Goal: Task Accomplishment & Management: Complete application form

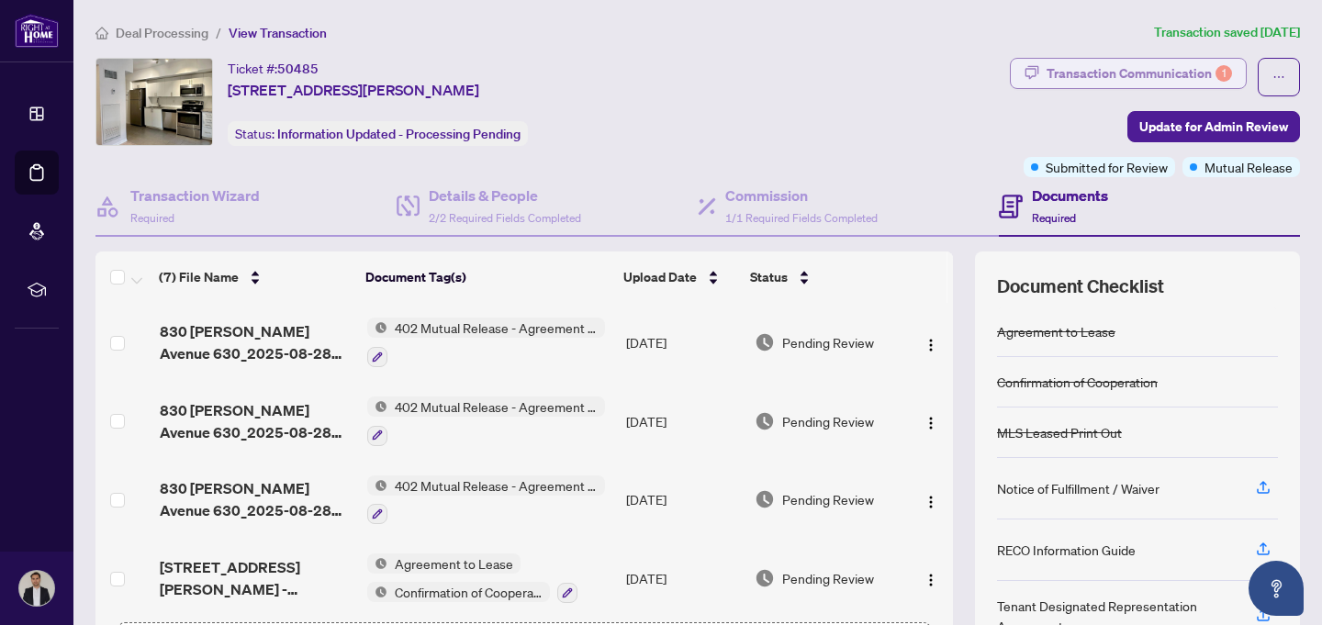
click at [1094, 64] on div "Transaction Communication 1" at bounding box center [1139, 73] width 185 height 29
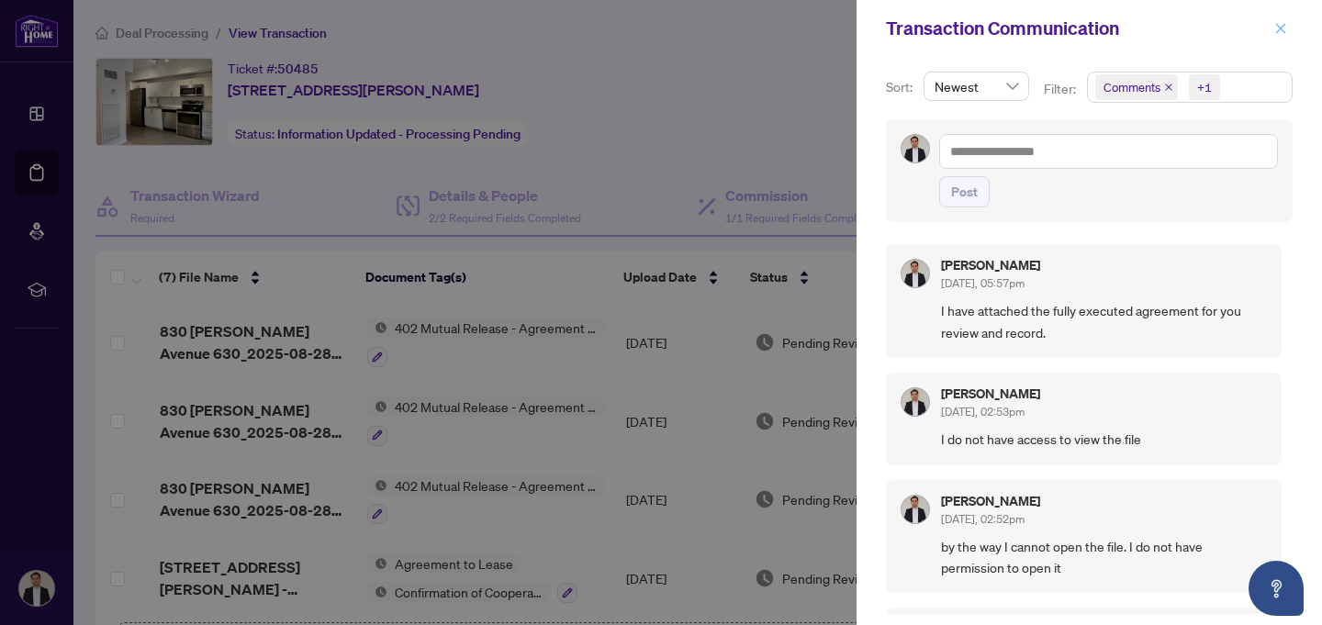
click at [1275, 25] on icon "close" at bounding box center [1281, 28] width 13 height 13
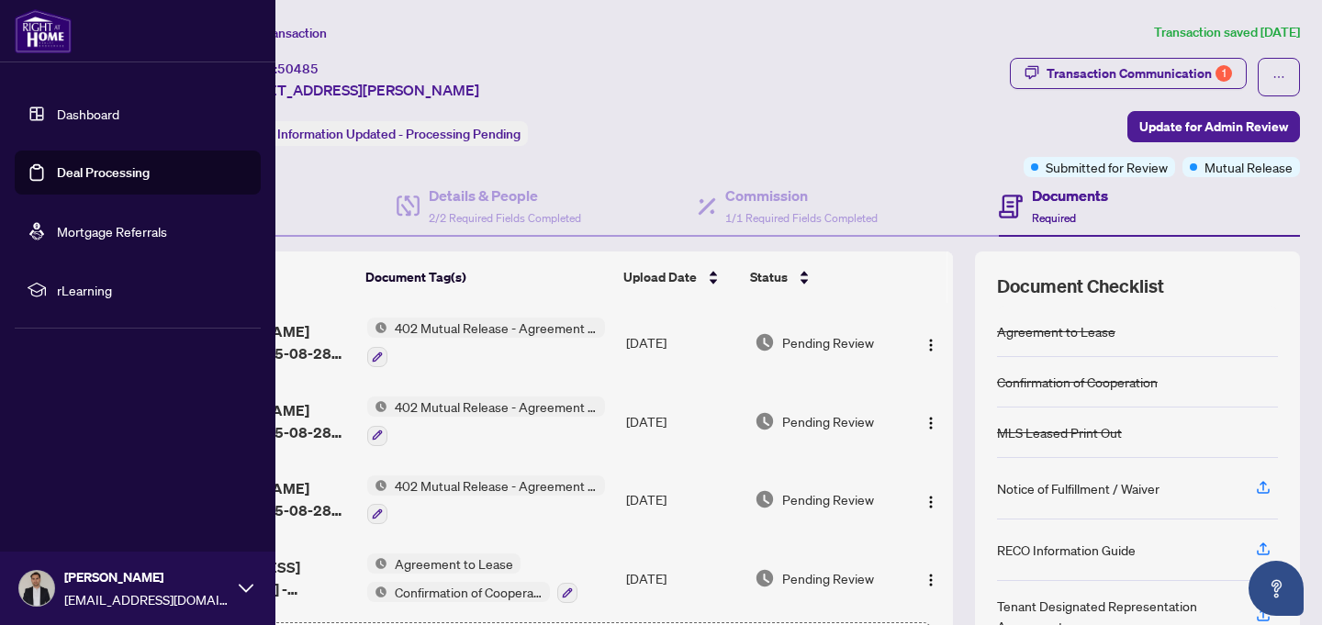
click at [101, 166] on link "Deal Processing" at bounding box center [103, 172] width 93 height 17
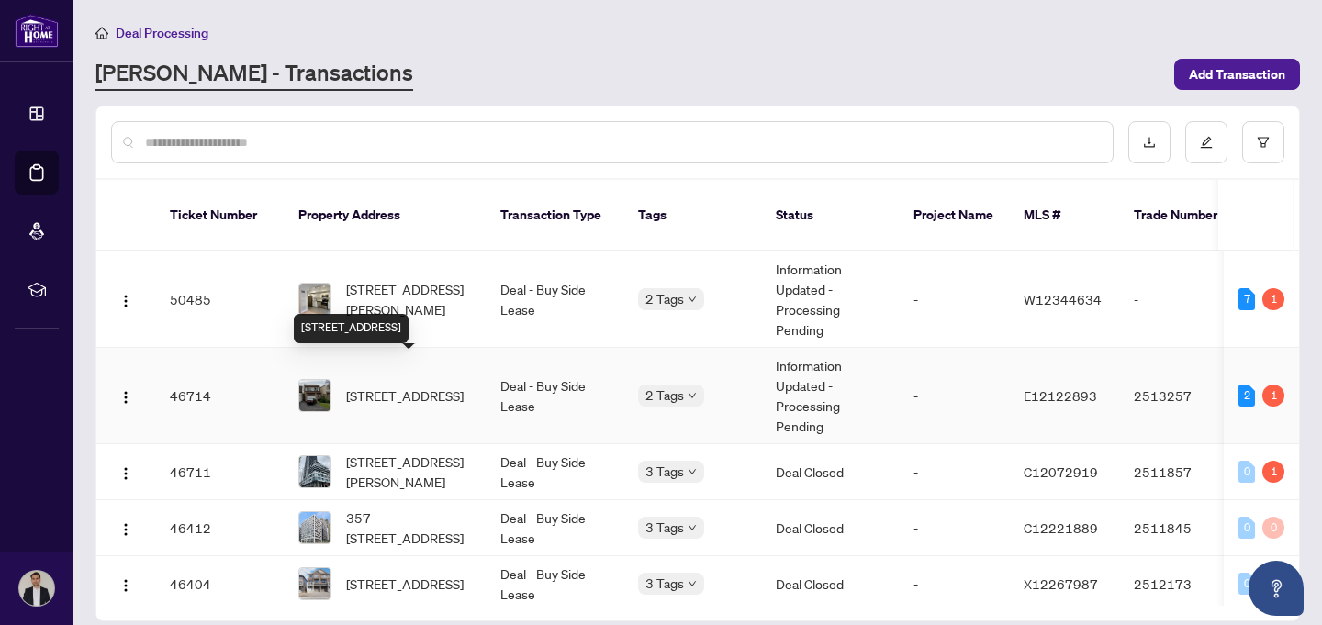
click at [405, 386] on span "[STREET_ADDRESS]" at bounding box center [405, 396] width 118 height 20
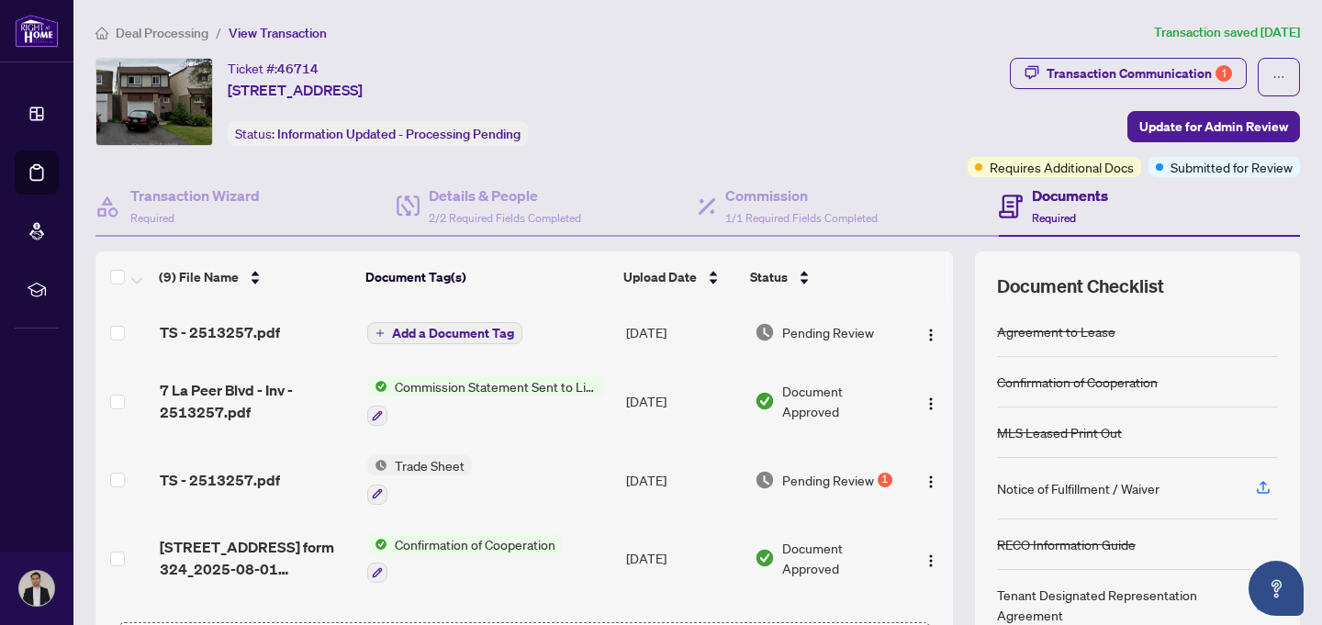
click at [483, 334] on span "Add a Document Tag" at bounding box center [453, 333] width 122 height 13
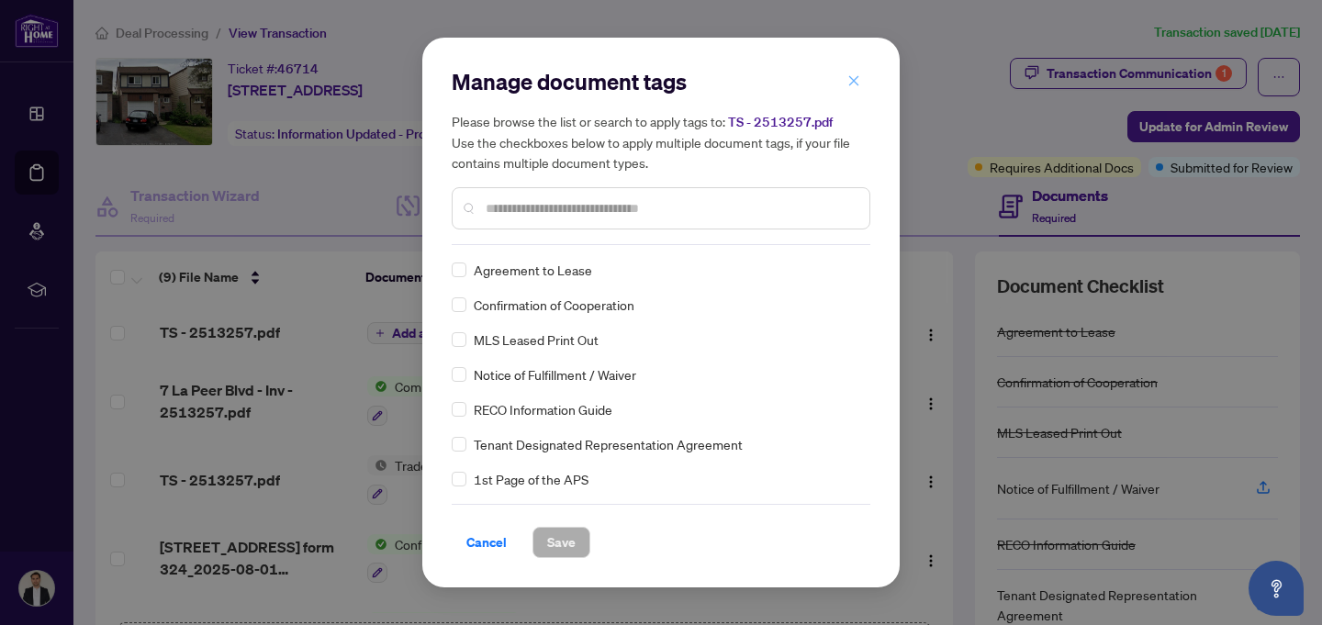
click at [852, 84] on icon "close" at bounding box center [854, 80] width 13 height 13
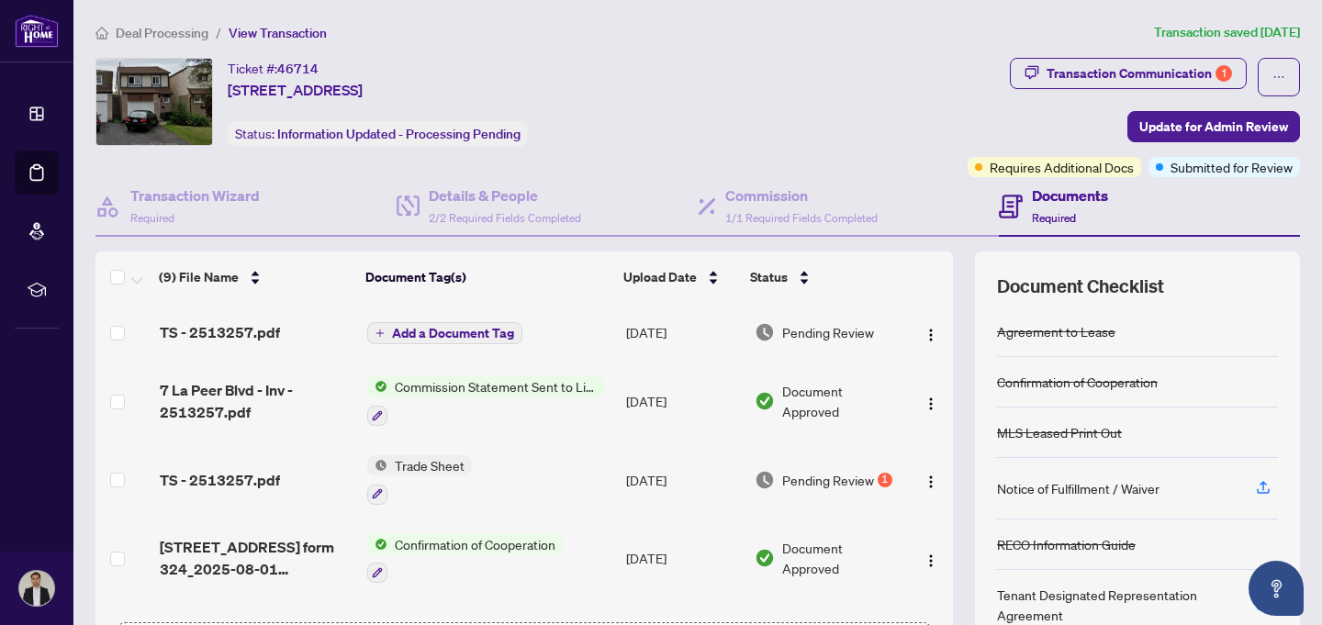
click at [442, 387] on span "Commission Statement Sent to Listing Brokerage" at bounding box center [497, 386] width 218 height 20
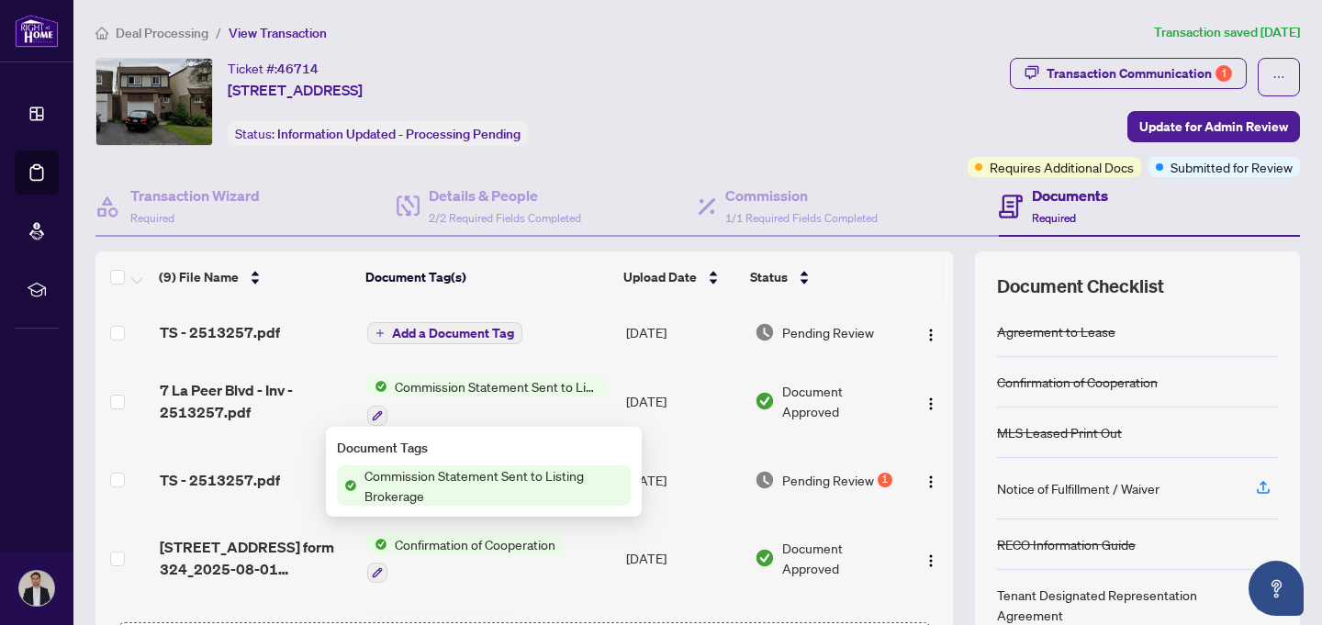
click at [815, 473] on span "Pending Review" at bounding box center [828, 480] width 92 height 20
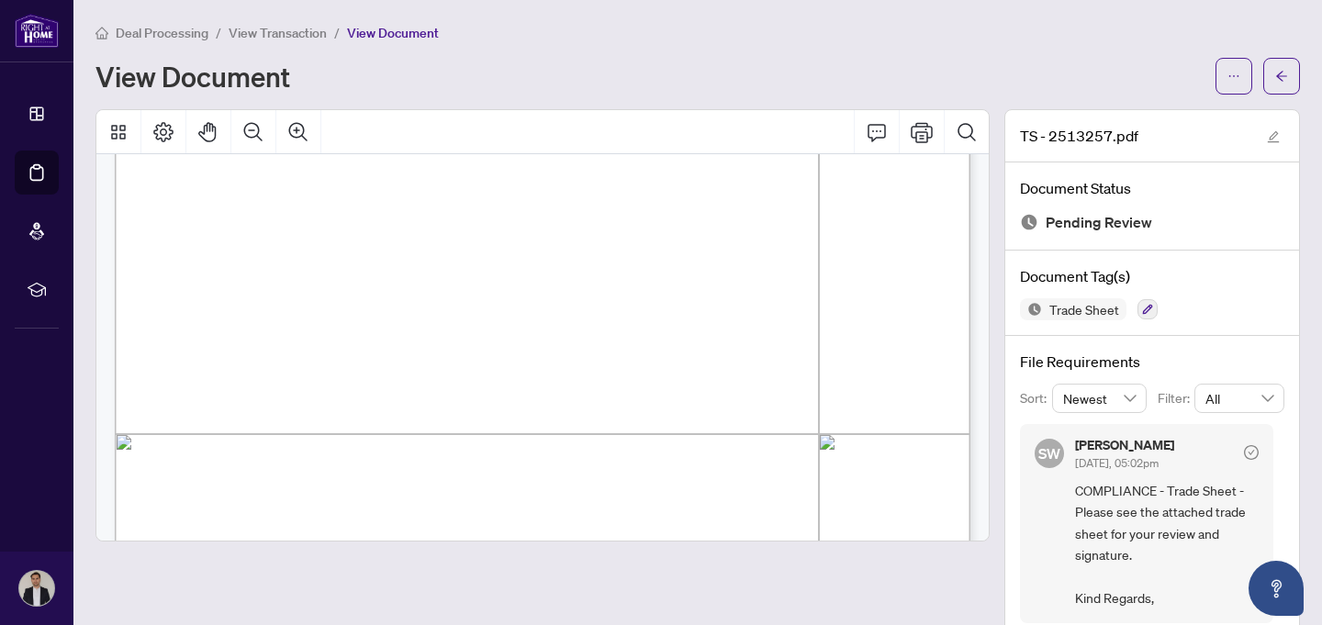
scroll to position [396, 0]
click at [1287, 77] on icon "arrow-left" at bounding box center [1281, 76] width 13 height 13
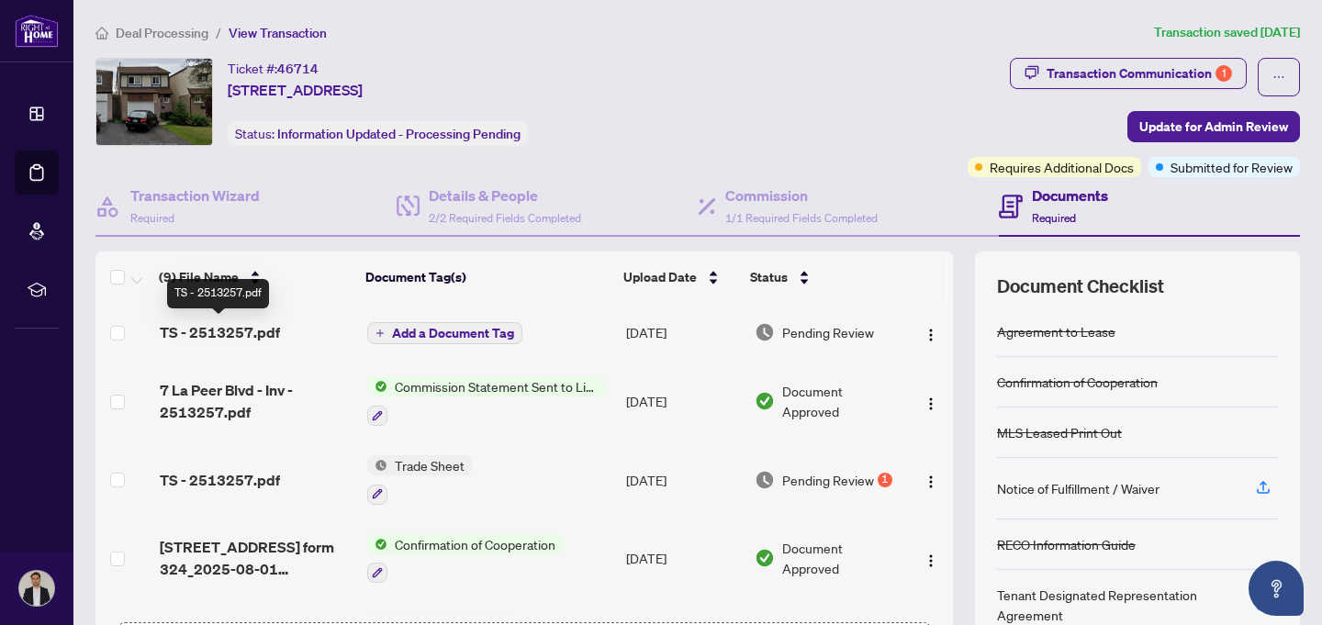
click at [212, 328] on span "TS - 2513257.pdf" at bounding box center [220, 332] width 120 height 22
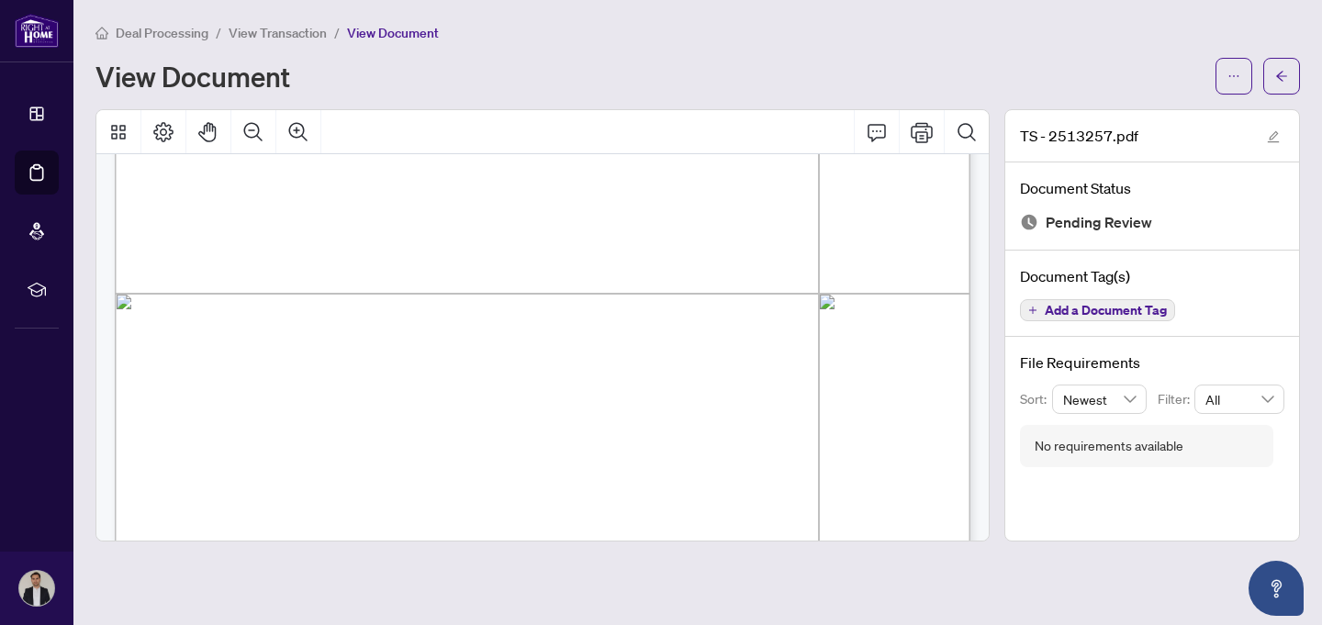
scroll to position [646, 0]
click at [1287, 83] on span "button" at bounding box center [1281, 76] width 13 height 29
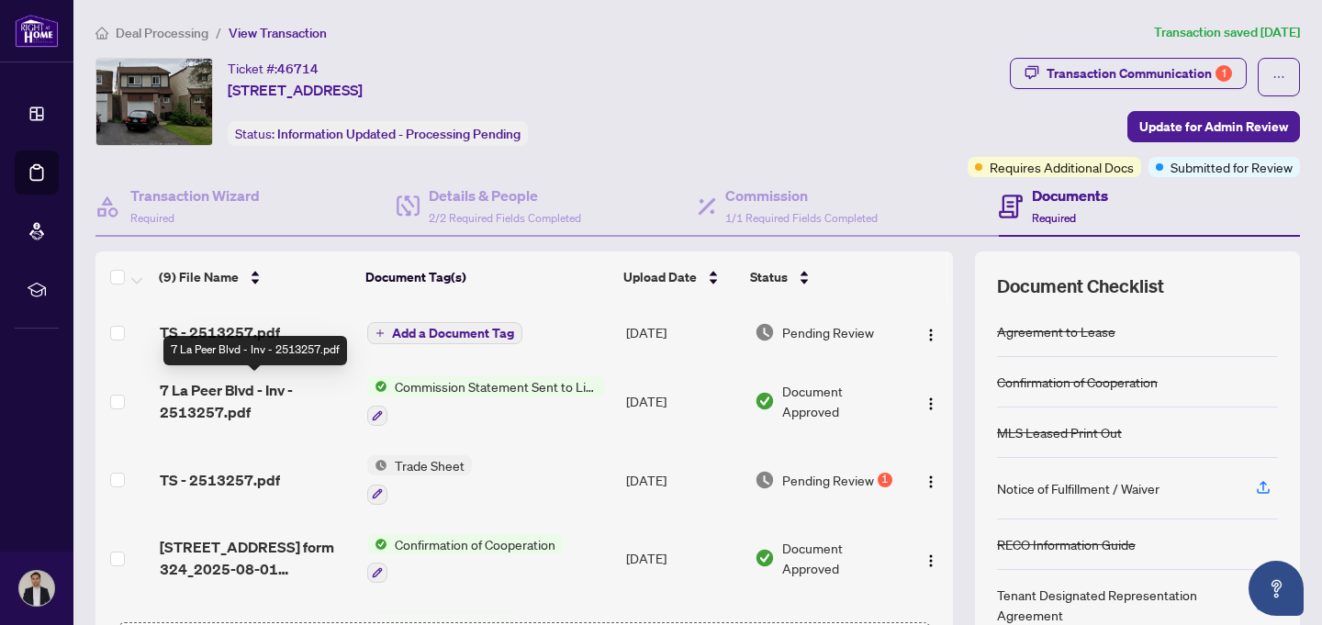
click at [183, 394] on span "7 La Peer Blvd - Inv - 2513257.pdf" at bounding box center [256, 401] width 193 height 44
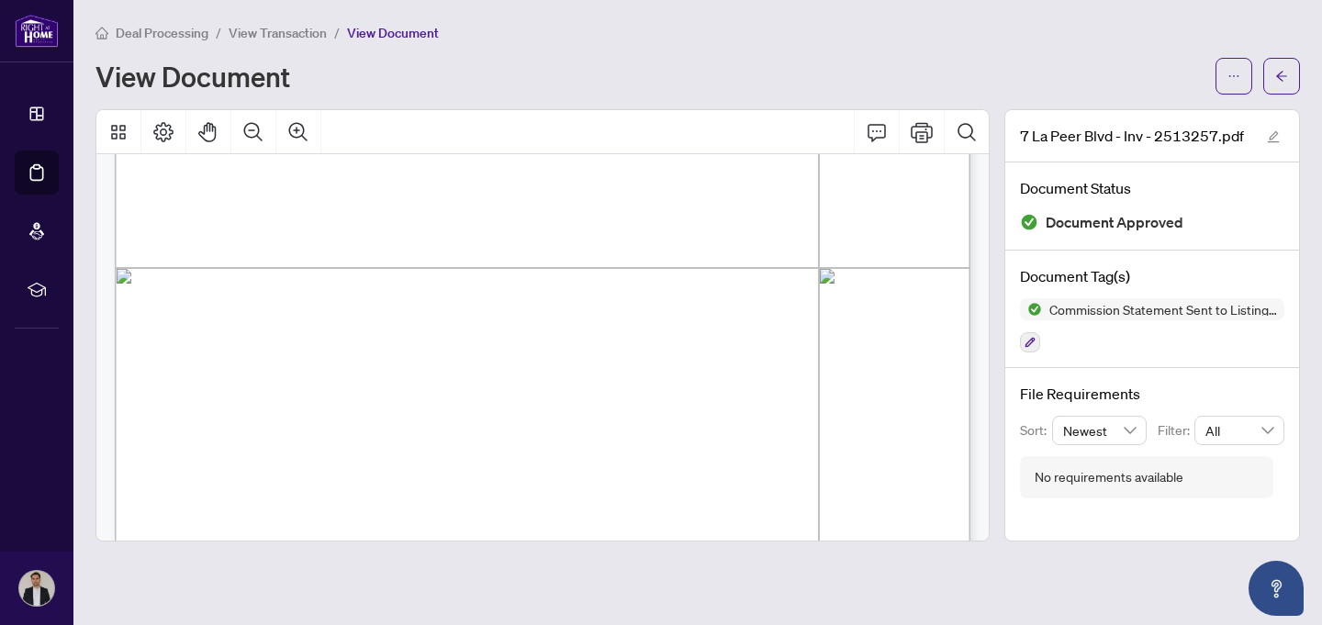
scroll to position [591, 0]
click at [1286, 79] on icon "arrow-left" at bounding box center [1281, 76] width 13 height 13
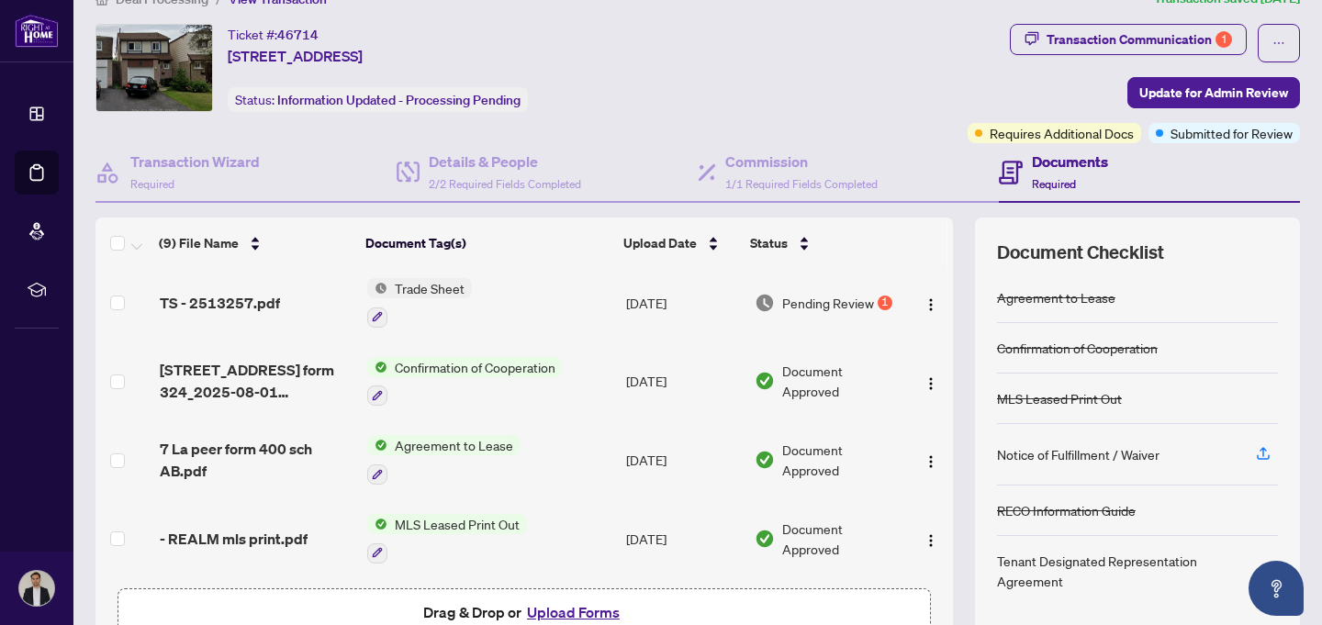
scroll to position [144, 0]
click at [1146, 42] on div "Transaction Communication 1" at bounding box center [1139, 39] width 185 height 29
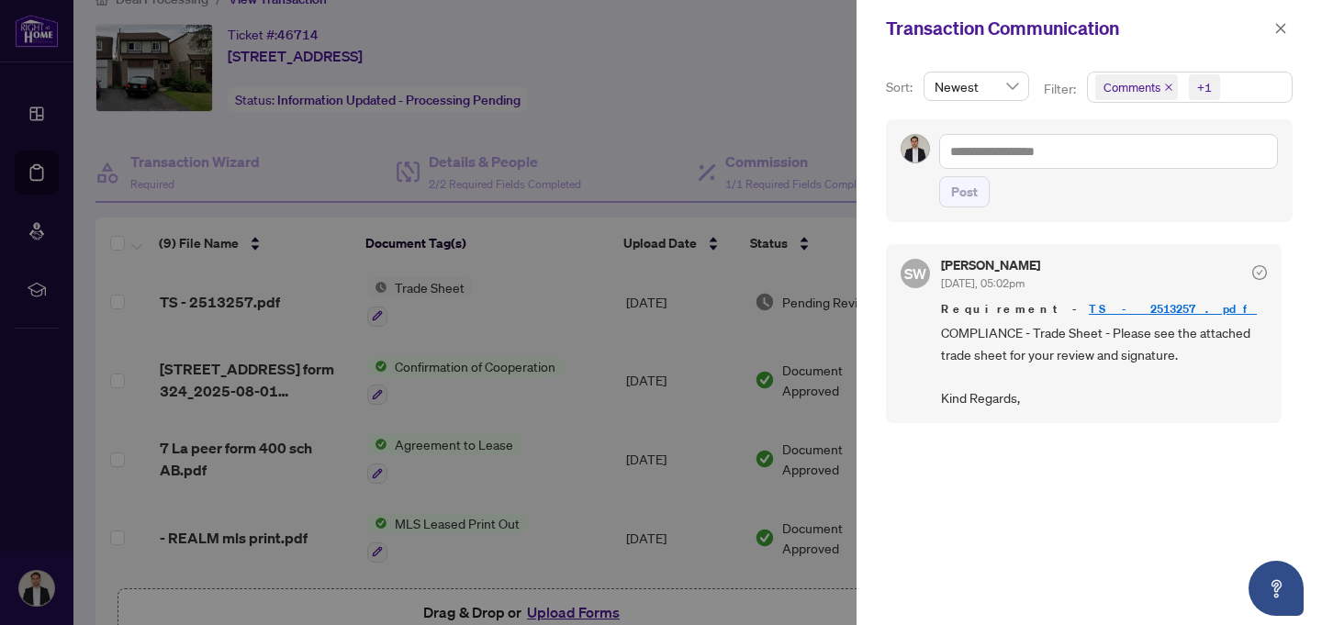
click at [1026, 395] on span "COMPLIANCE - Trade Sheet - Please see the attached trade sheet for your review …" at bounding box center [1104, 365] width 326 height 86
click at [1253, 276] on icon "check-circle" at bounding box center [1260, 272] width 15 height 15
click at [1254, 267] on icon "check-circle" at bounding box center [1260, 272] width 15 height 15
click at [1280, 31] on icon "close" at bounding box center [1281, 28] width 13 height 13
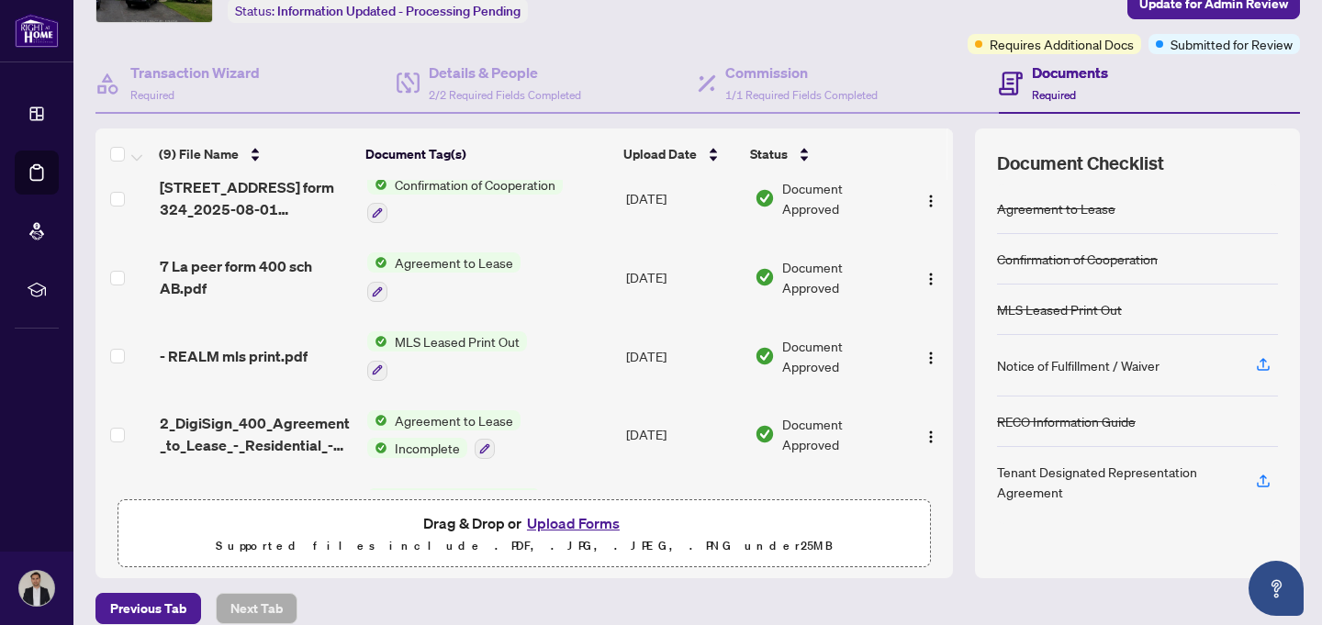
scroll to position [230, 0]
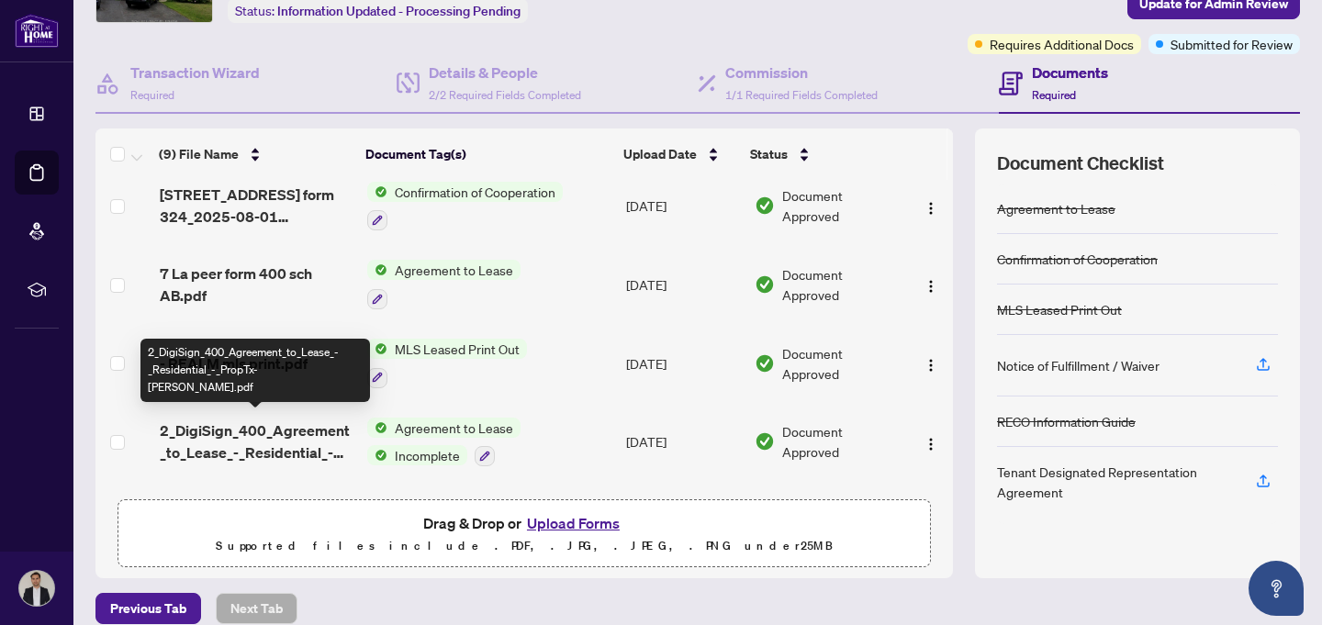
click at [250, 433] on span "2_DigiSign_400_Agreement_to_Lease_-_Residential_-_PropTx-[PERSON_NAME].pdf" at bounding box center [256, 442] width 193 height 44
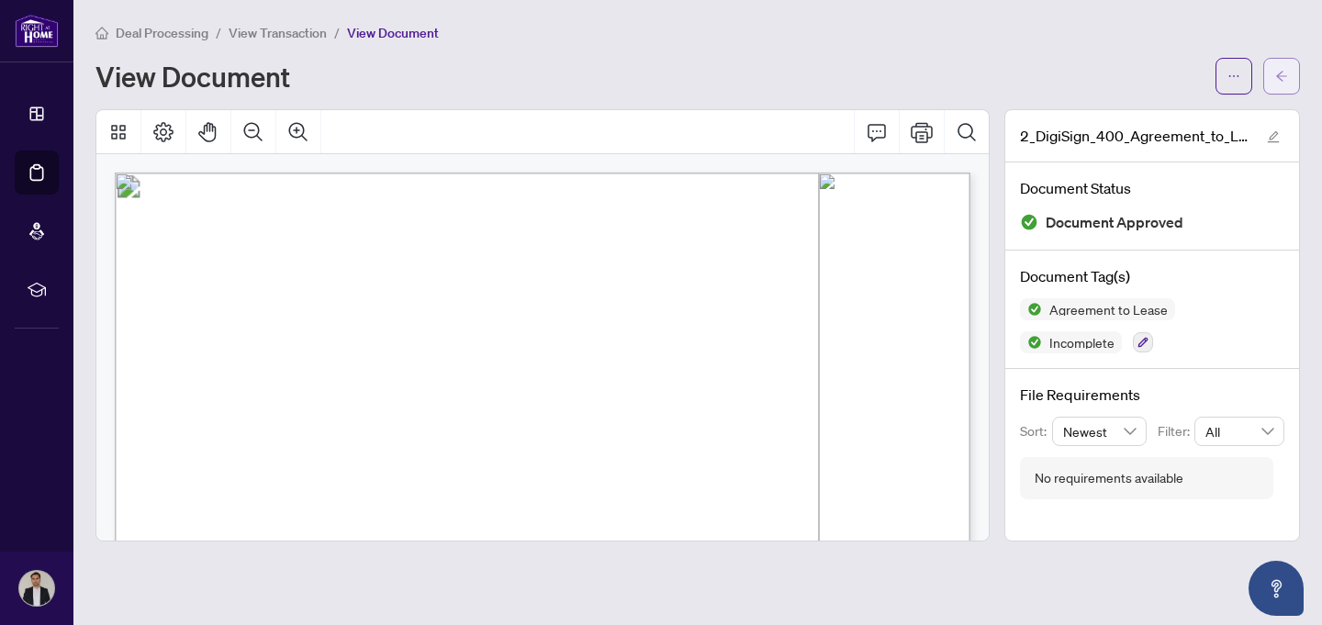
click at [1273, 84] on button "button" at bounding box center [1282, 76] width 37 height 37
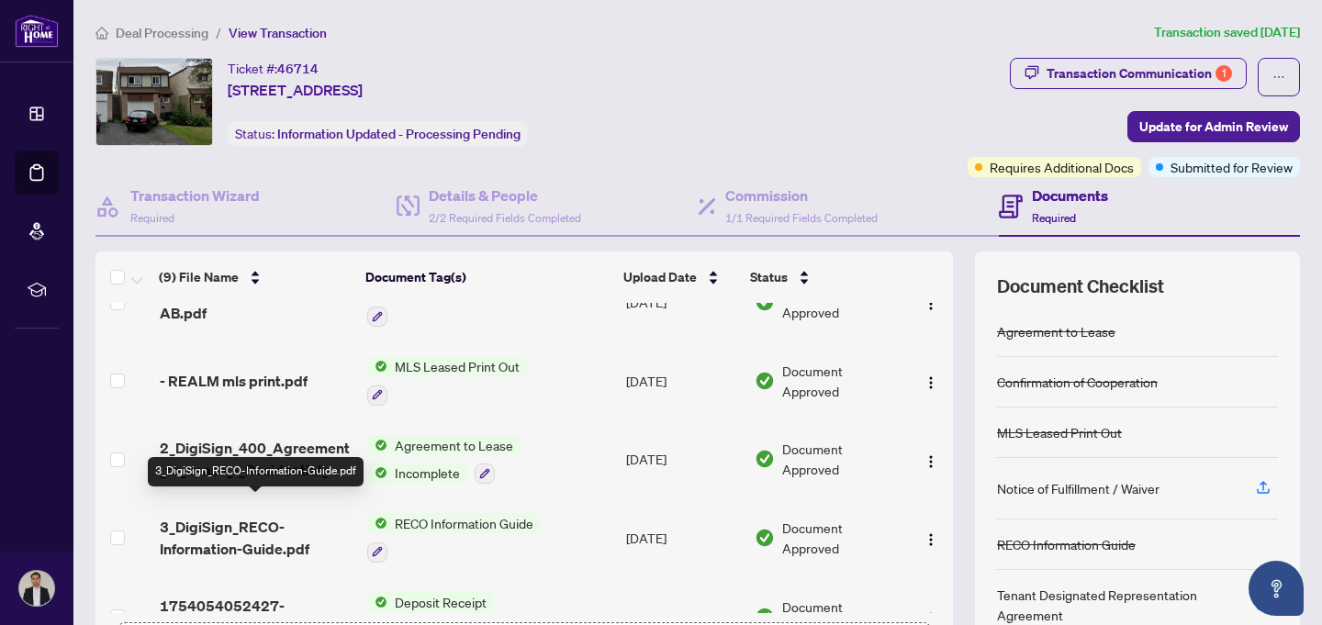
scroll to position [330, 0]
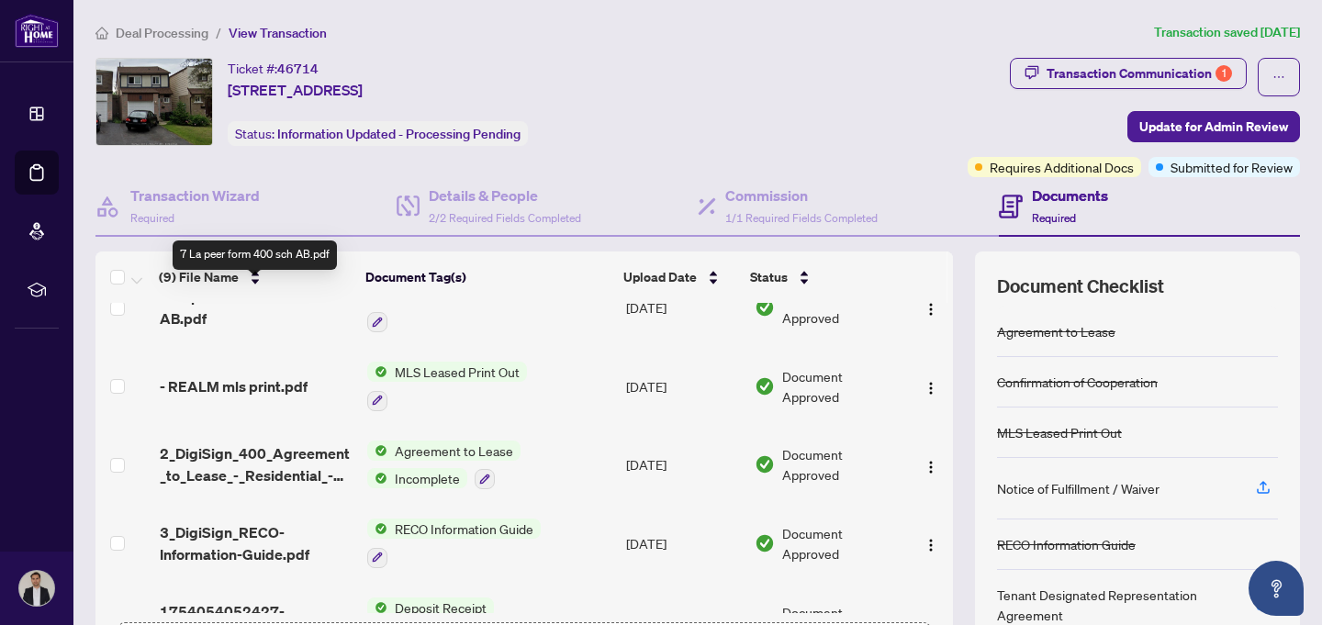
click at [185, 316] on span "7 La peer form 400 sch AB.pdf" at bounding box center [256, 308] width 193 height 44
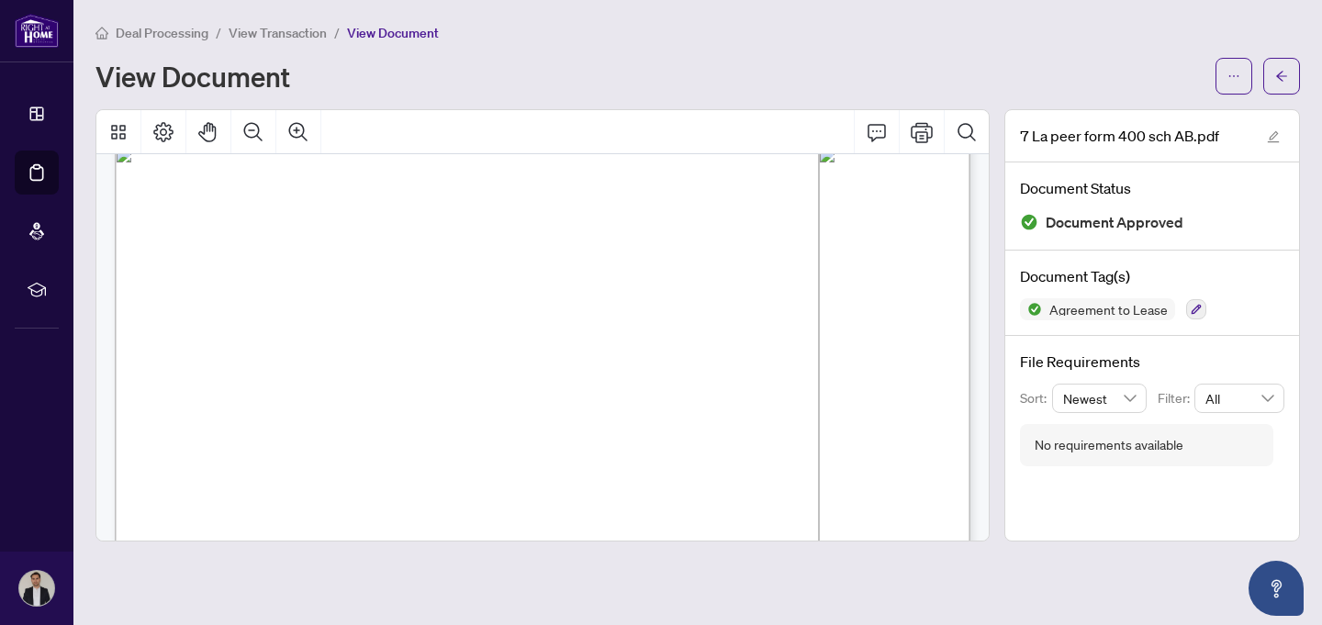
scroll to position [4238, 0]
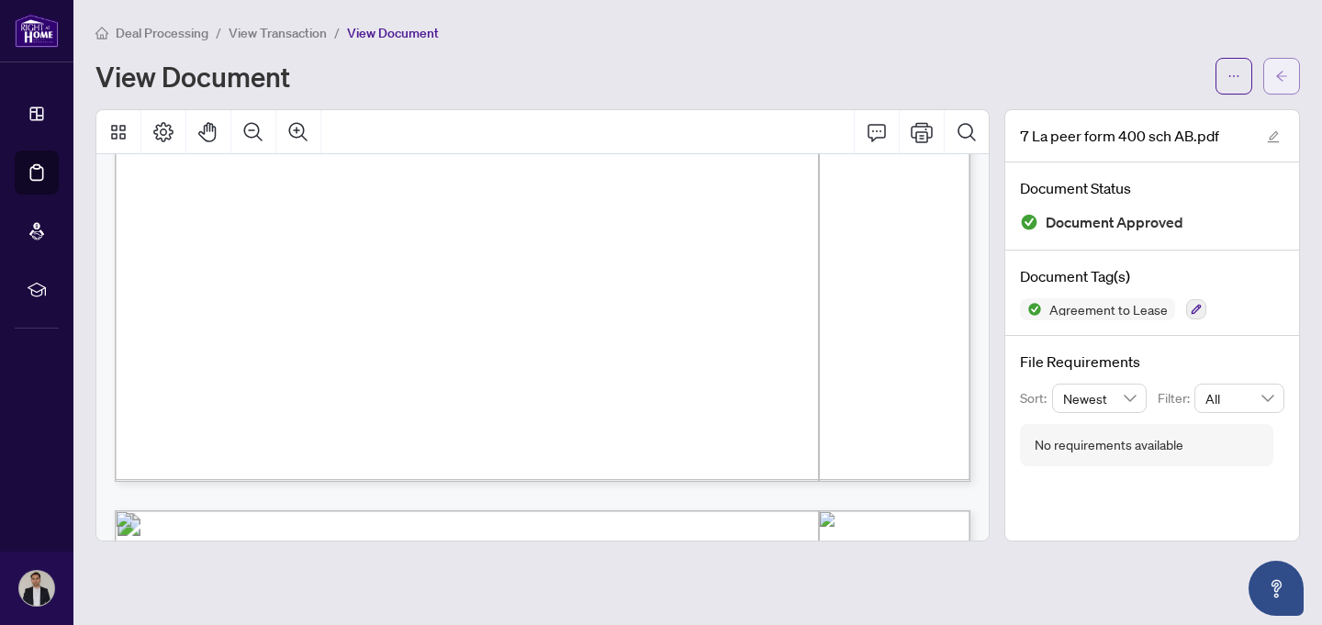
click at [1276, 84] on span "button" at bounding box center [1281, 76] width 13 height 29
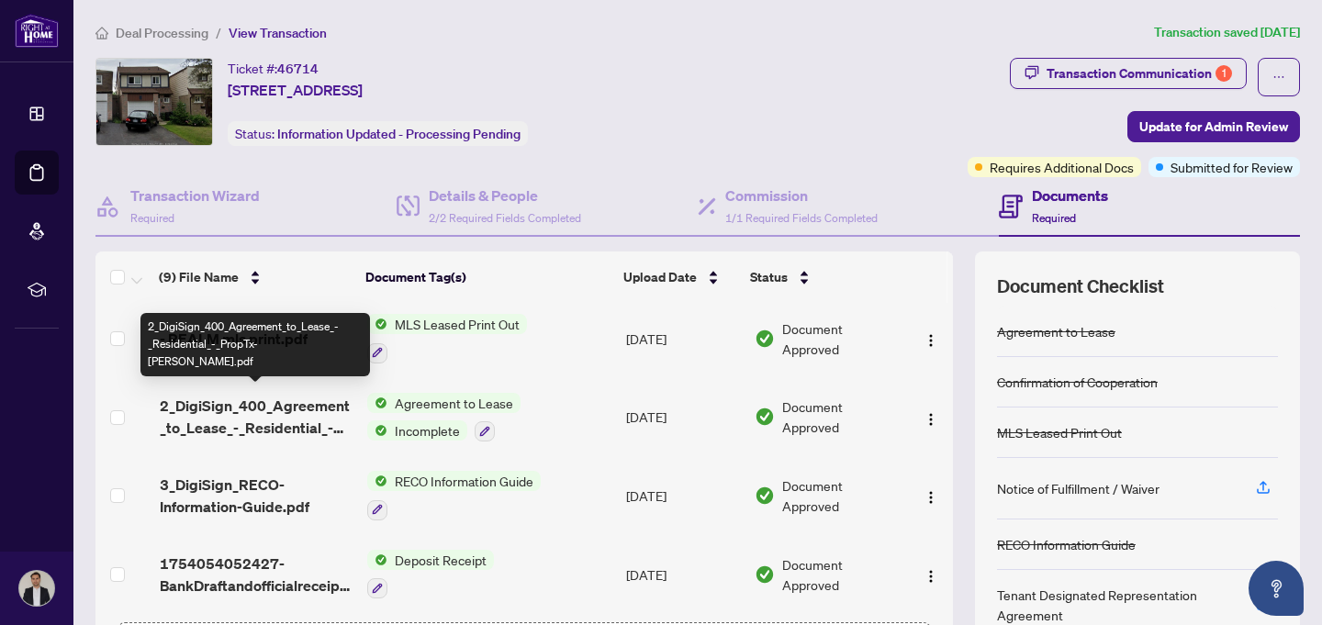
scroll to position [142, 0]
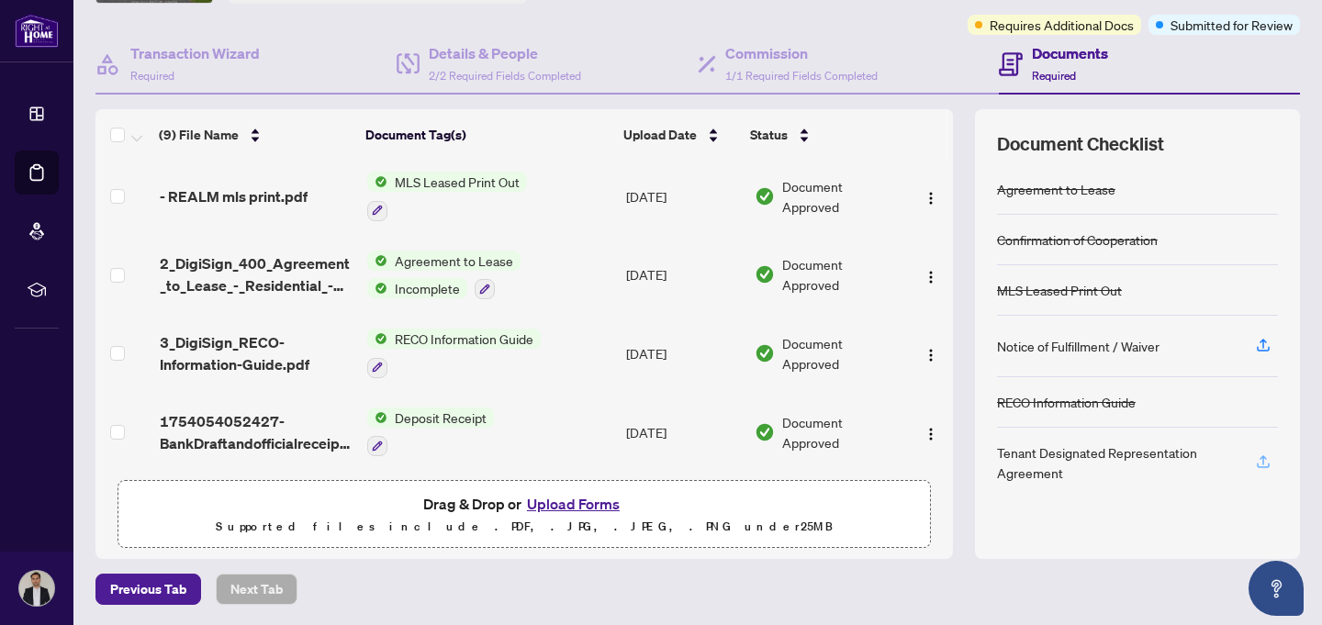
click at [1265, 462] on icon "button" at bounding box center [1263, 462] width 17 height 17
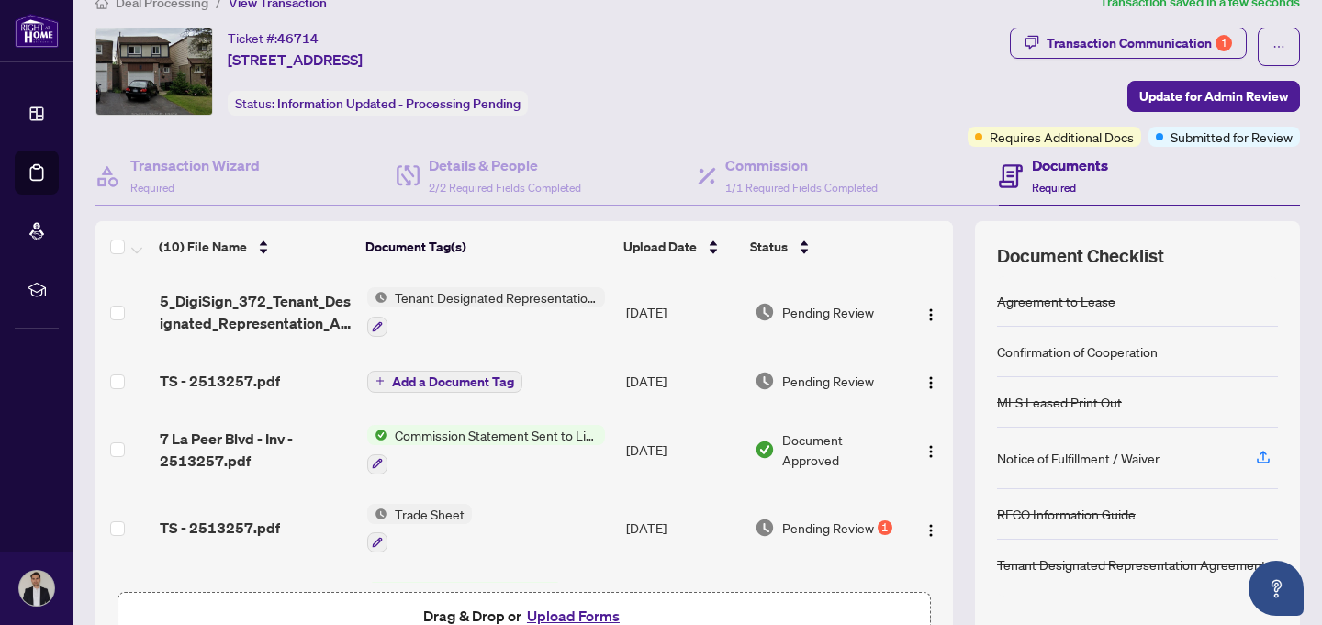
scroll to position [0, 0]
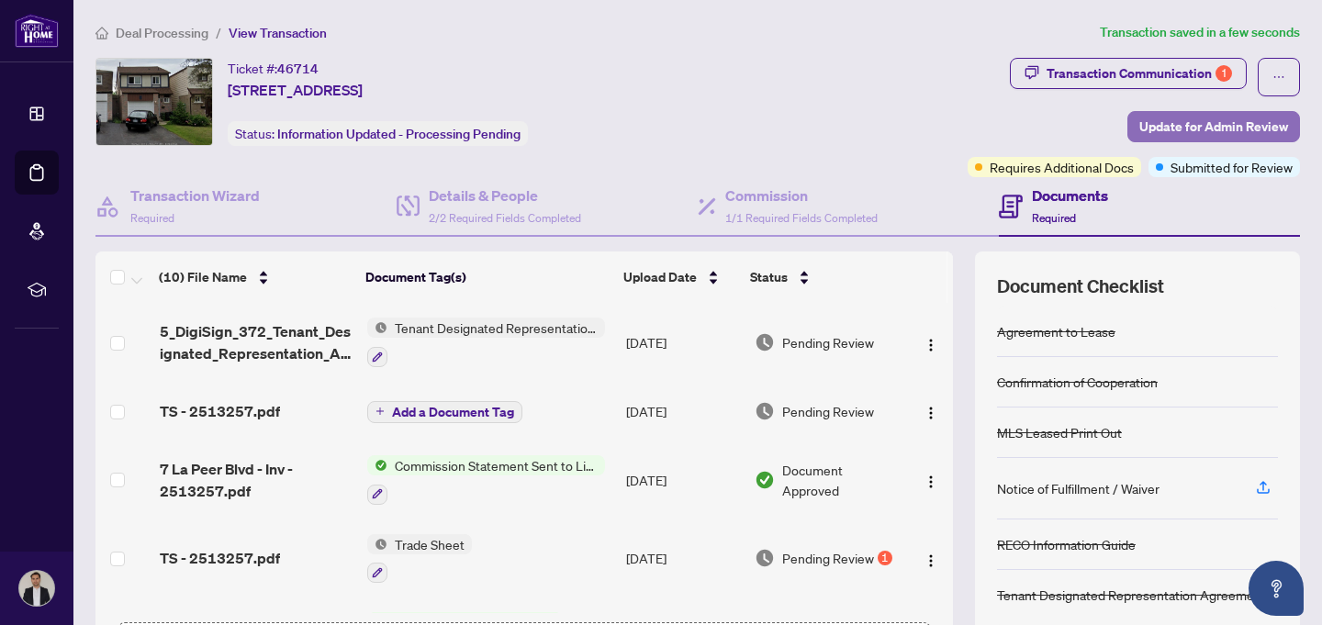
click at [1242, 131] on span "Update for Admin Review" at bounding box center [1214, 126] width 149 height 29
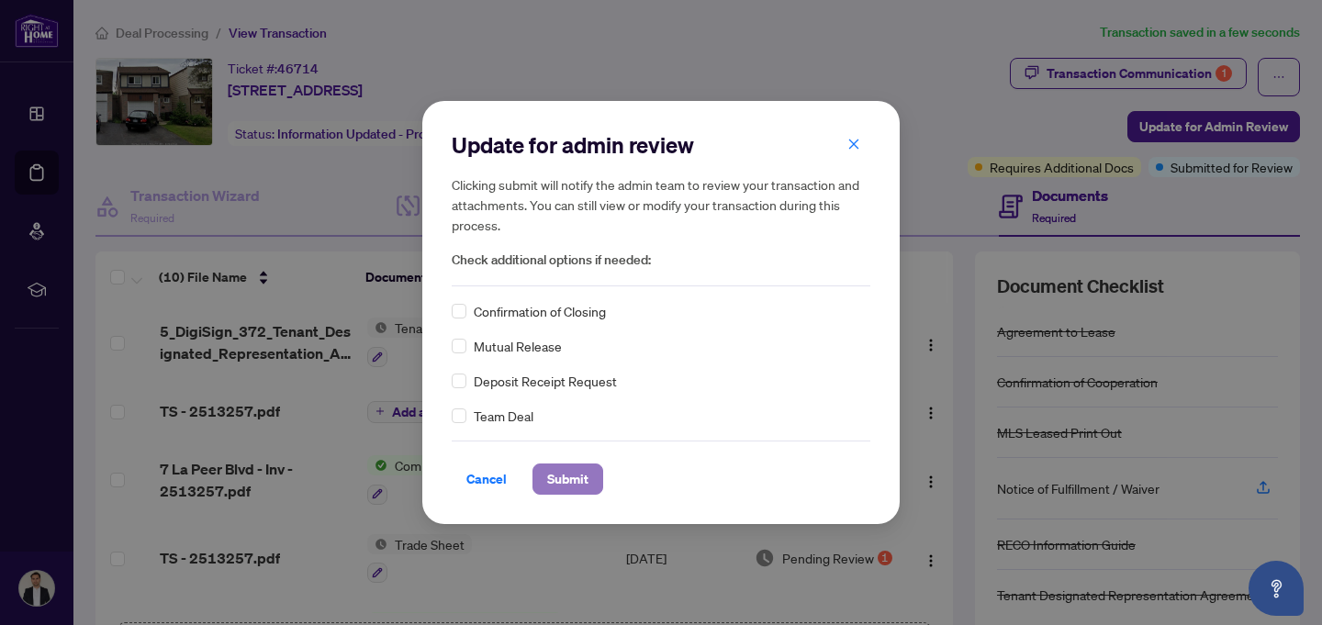
click at [564, 485] on span "Submit" at bounding box center [567, 479] width 41 height 29
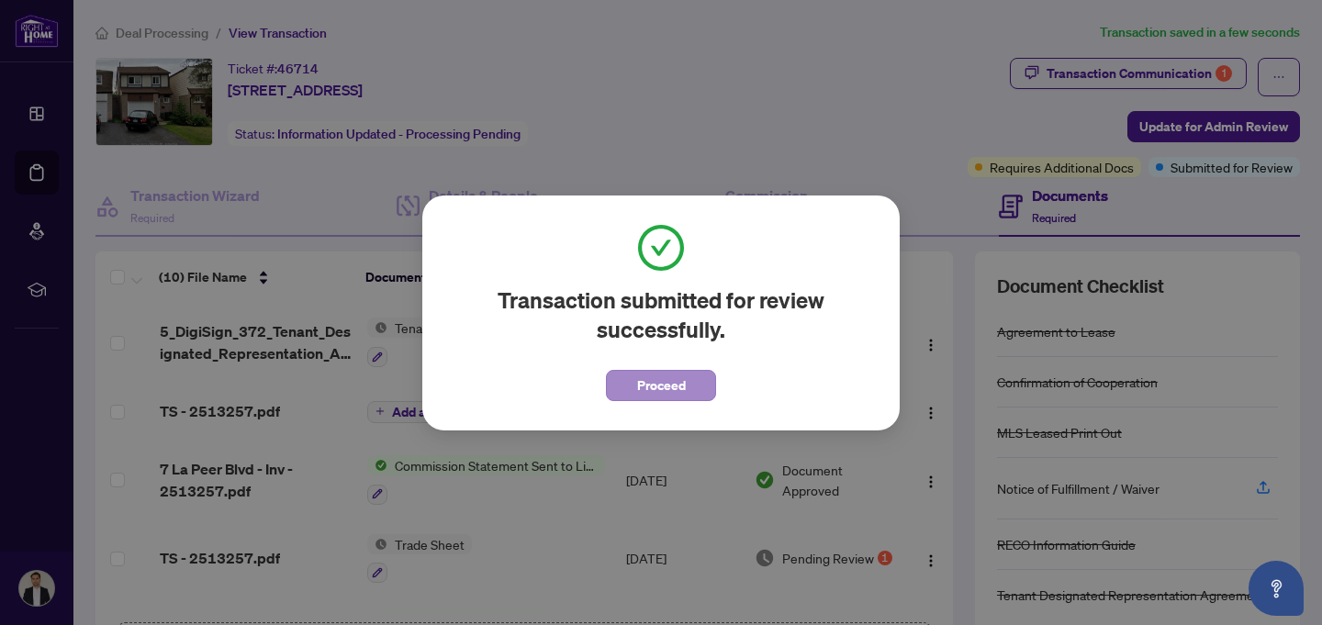
click at [649, 388] on span "Proceed" at bounding box center [661, 385] width 49 height 29
